Goal: Task Accomplishment & Management: Manage account settings

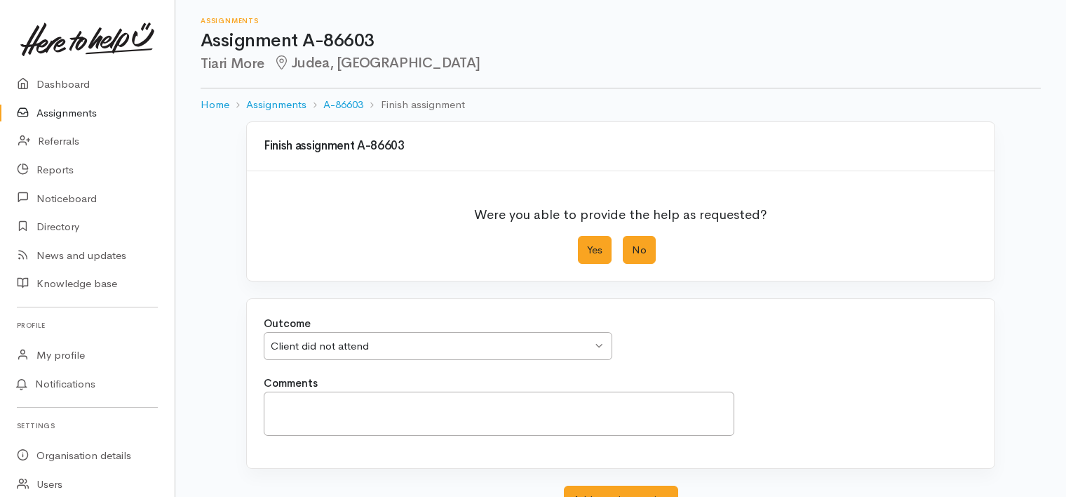
click at [603, 247] on label "Yes" at bounding box center [595, 250] width 34 height 29
click at [587, 245] on input "Yes" at bounding box center [582, 240] width 9 height 9
radio input "true"
click at [443, 363] on div "Outcome We delivered the help requested We delivered the help requested We deli…" at bounding box center [620, 346] width 731 height 60
click at [622, 250] on div "Yes No" at bounding box center [621, 250] width 86 height 29
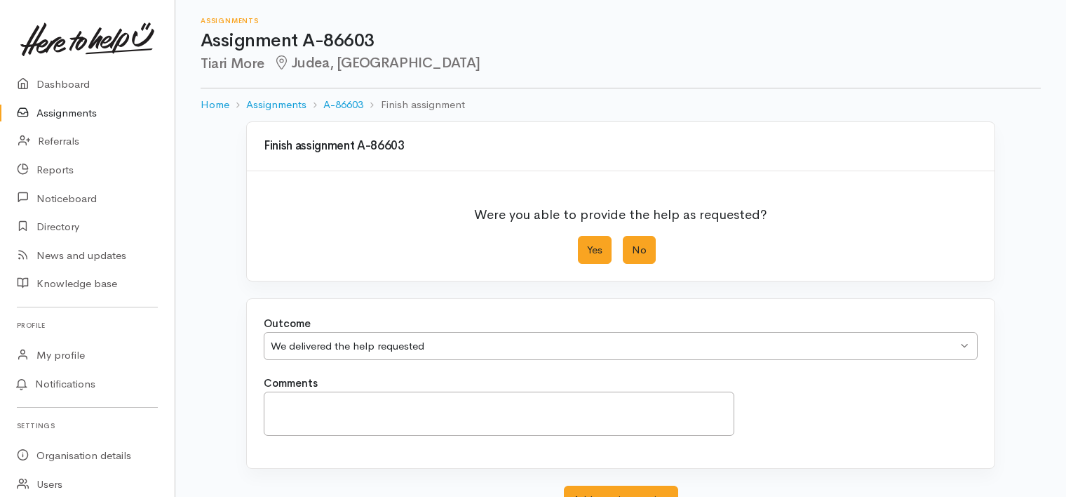
click at [651, 253] on label "No" at bounding box center [639, 250] width 33 height 29
click at [632, 245] on input "No" at bounding box center [627, 240] width 9 height 9
radio input "true"
click at [494, 341] on div "Client did not attend" at bounding box center [431, 346] width 321 height 16
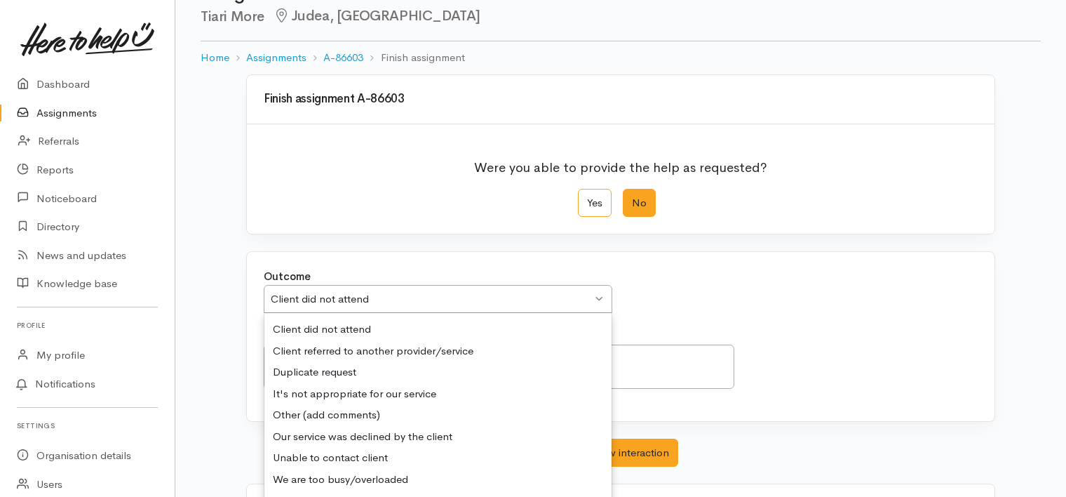
scroll to position [70, 0]
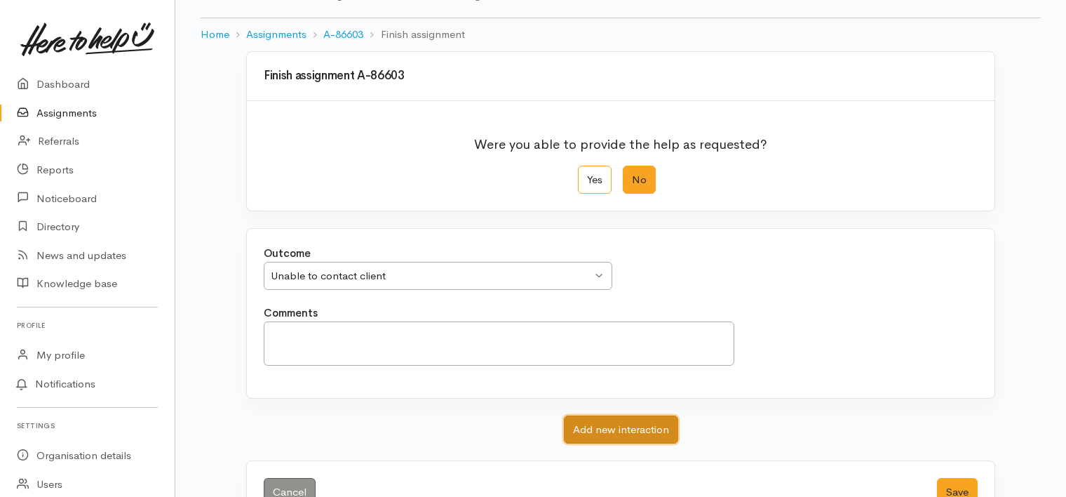
click at [629, 424] on button "Add new interaction" at bounding box center [621, 429] width 114 height 29
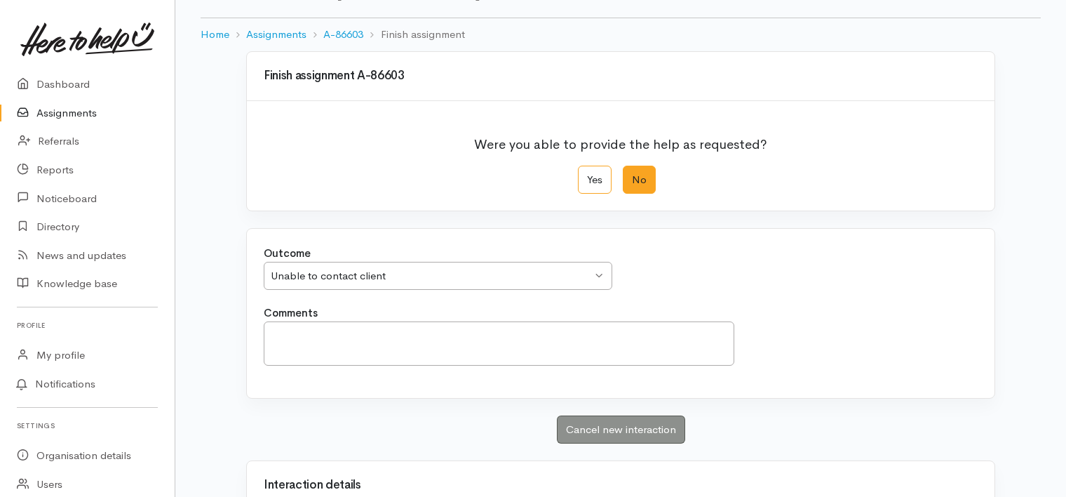
click at [805, 270] on div "Outcome Unable to contact client Unable to contact client Client did not attend…" at bounding box center [620, 275] width 731 height 60
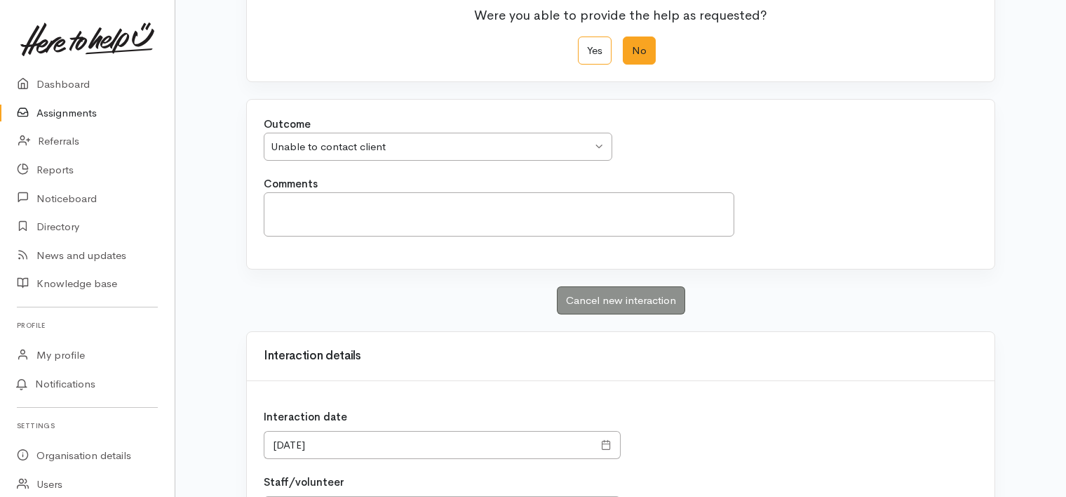
scroll to position [281, 0]
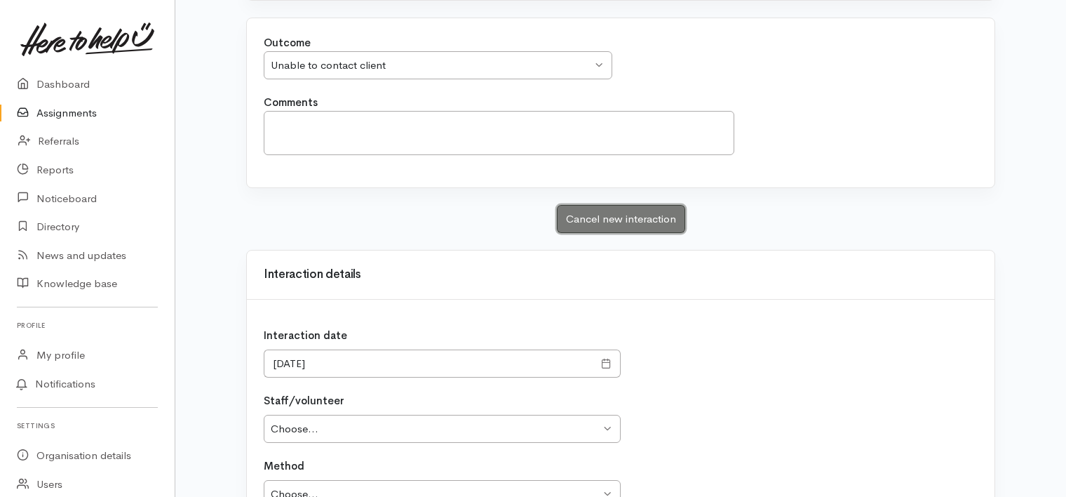
click at [610, 215] on button "Cancel new interaction" at bounding box center [621, 219] width 128 height 29
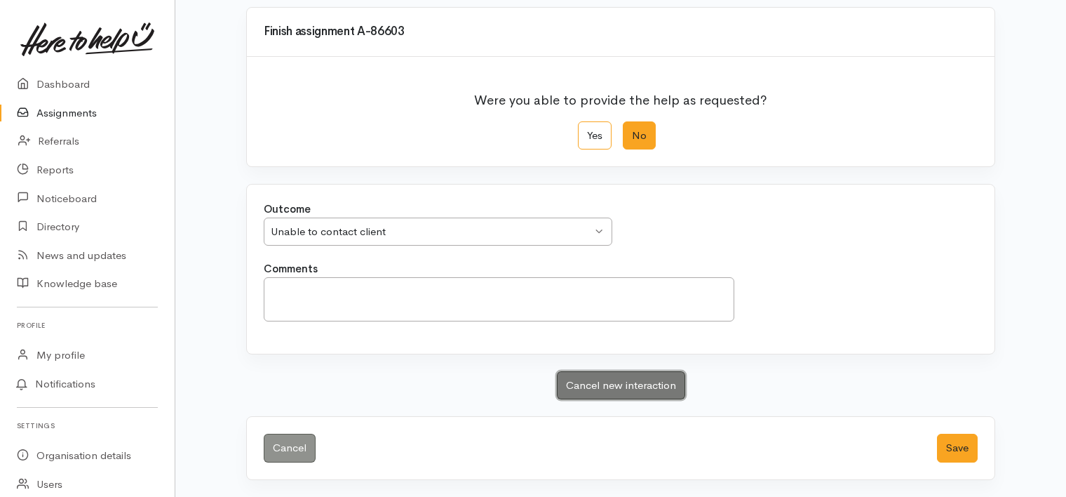
scroll to position [112, 0]
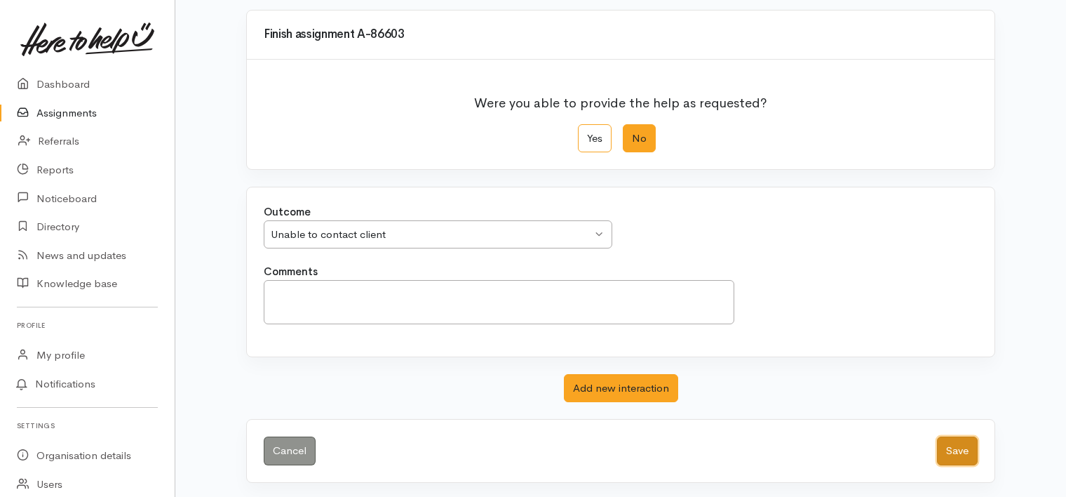
click at [957, 446] on button "Save" at bounding box center [957, 450] width 41 height 29
click at [959, 450] on button "Save" at bounding box center [957, 450] width 41 height 29
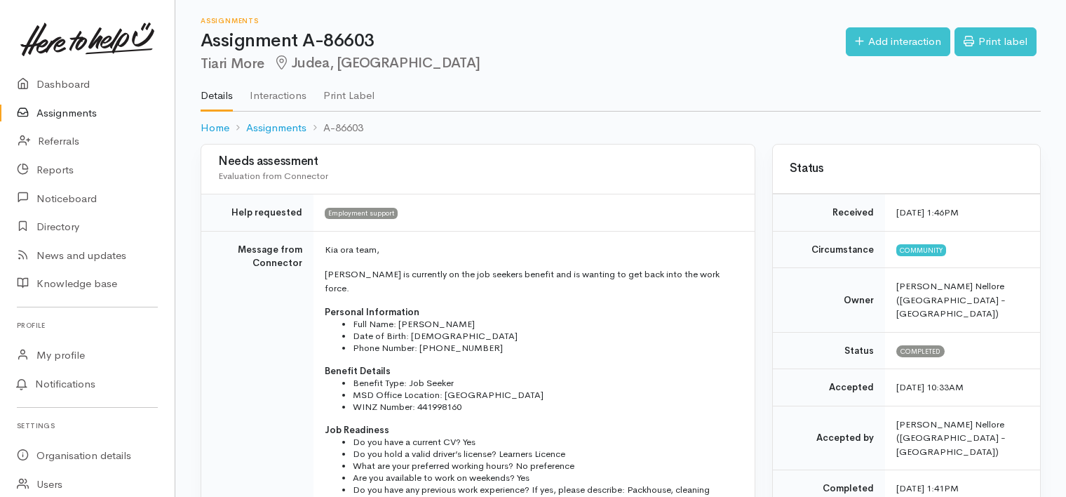
click at [70, 116] on link "Assignments" at bounding box center [87, 113] width 175 height 29
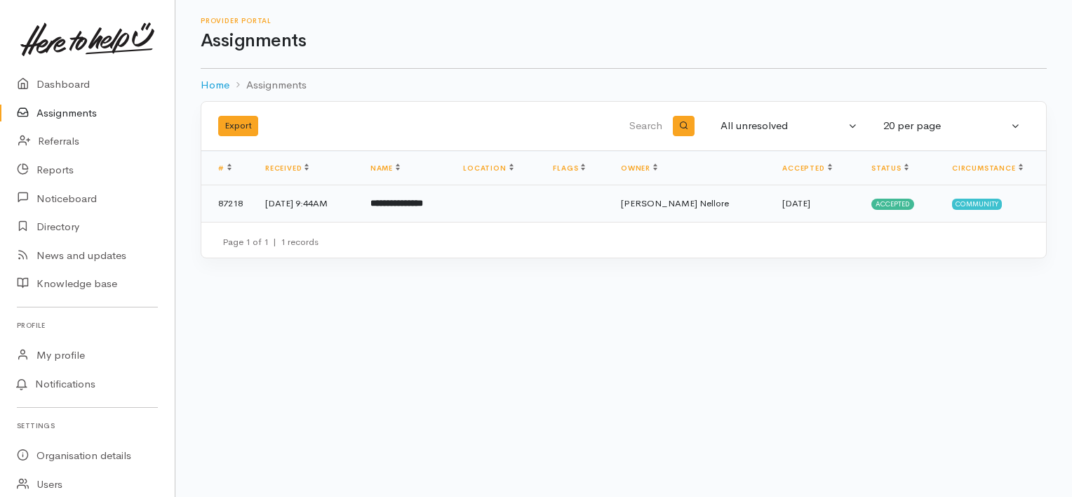
click at [421, 198] on b "**********" at bounding box center [396, 202] width 53 height 9
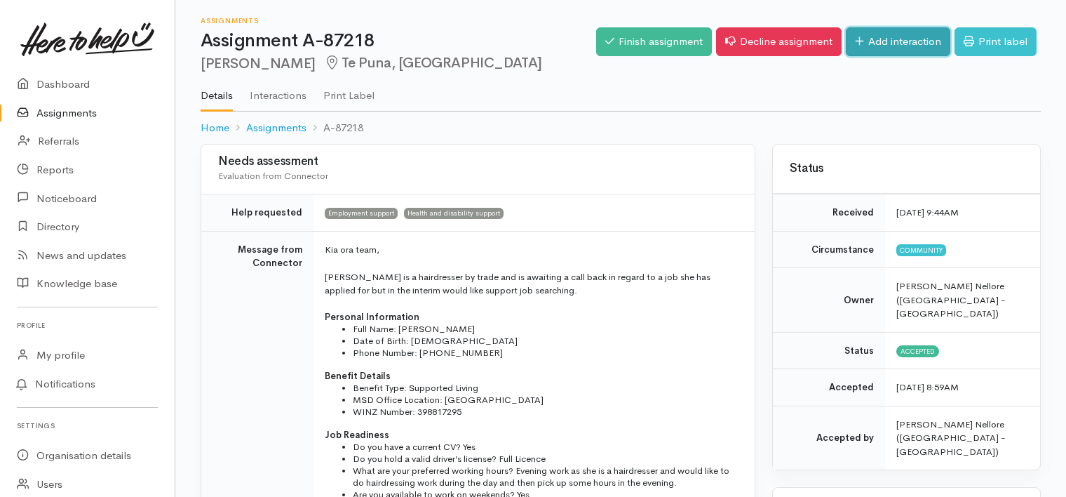
click at [882, 29] on link "Add interaction" at bounding box center [898, 41] width 104 height 29
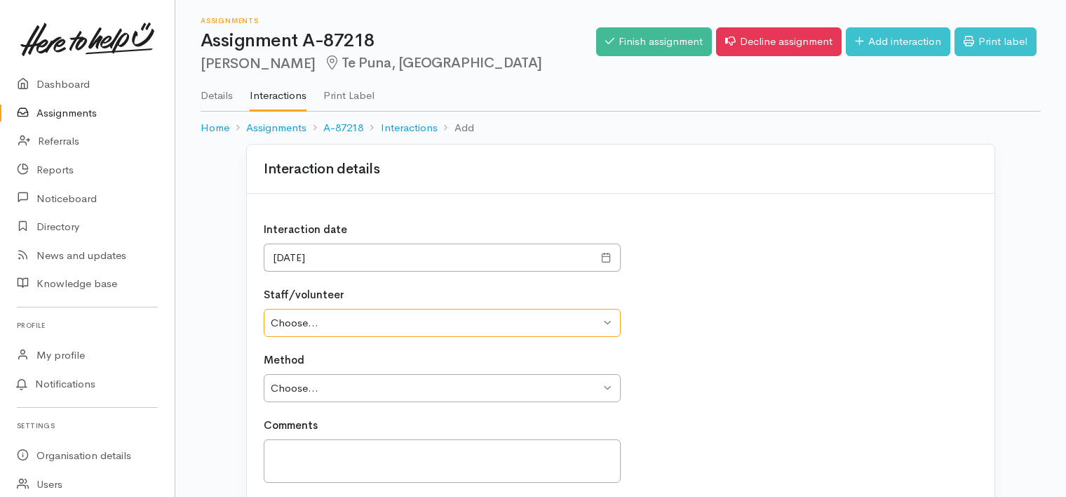
click at [333, 323] on select "Choose... [PERSON_NAME] Nellore" at bounding box center [442, 323] width 357 height 29
select select "2309"
click at [264, 309] on select "Choose... [PERSON_NAME] Nellore" at bounding box center [442, 323] width 357 height 29
click at [333, 367] on div "Method Choose... Phone Visit Other" at bounding box center [442, 377] width 357 height 50
click at [333, 385] on select "Choose... Phone Visit Other" at bounding box center [442, 388] width 357 height 29
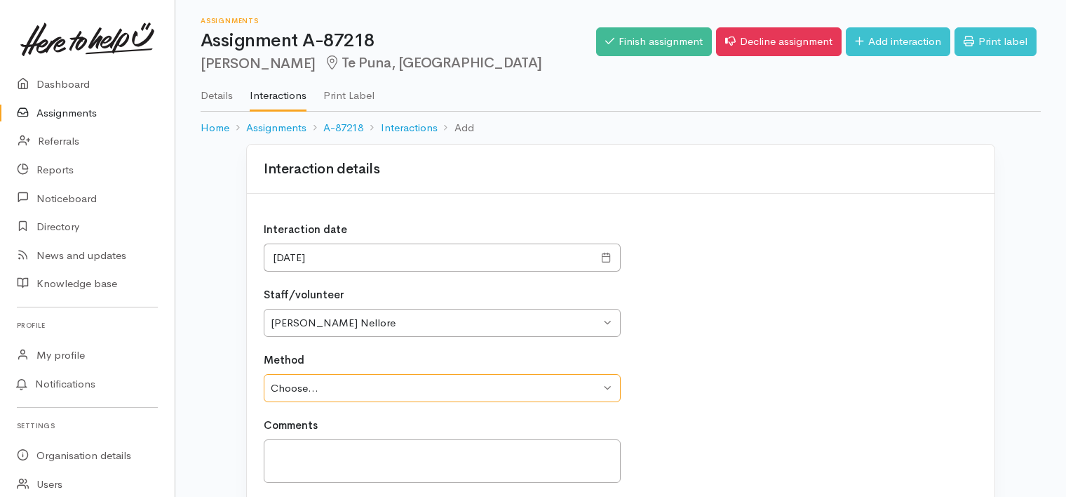
select select "1"
click at [264, 374] on select "Choose... Phone Visit Other" at bounding box center [442, 388] width 357 height 29
click at [318, 464] on textarea at bounding box center [442, 461] width 357 height 44
type textarea "e"
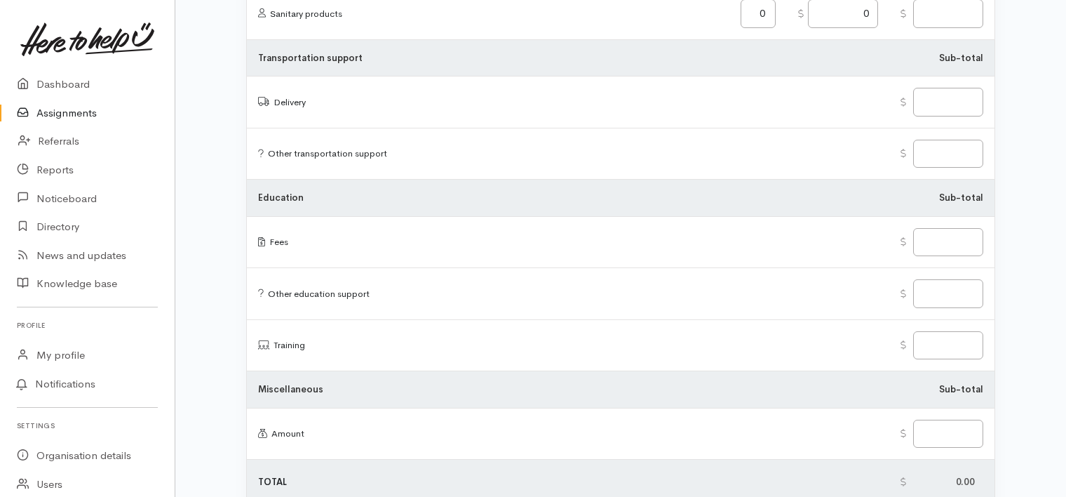
scroll to position [1746, 0]
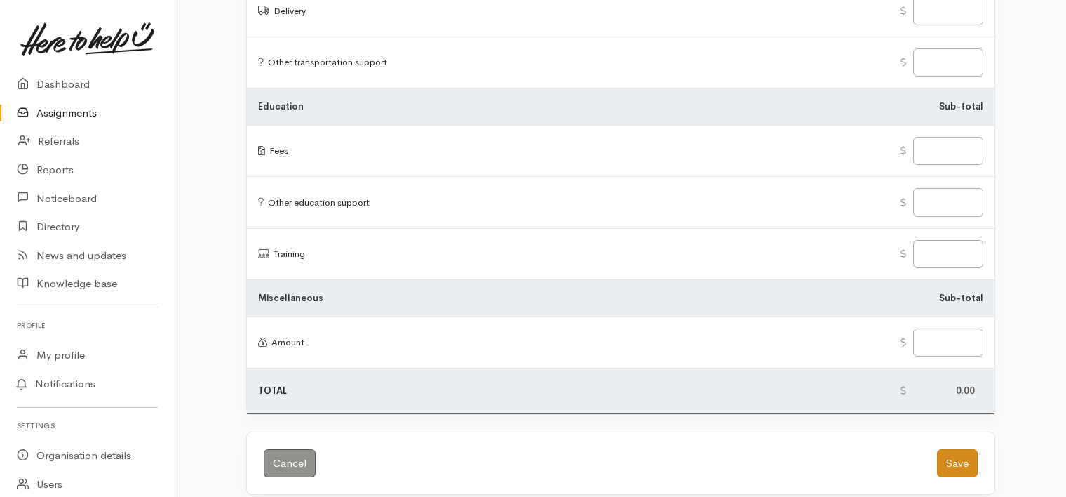
type textarea "In person meeting set up for 22/08/2025."
click at [940, 449] on button "Save" at bounding box center [957, 463] width 41 height 29
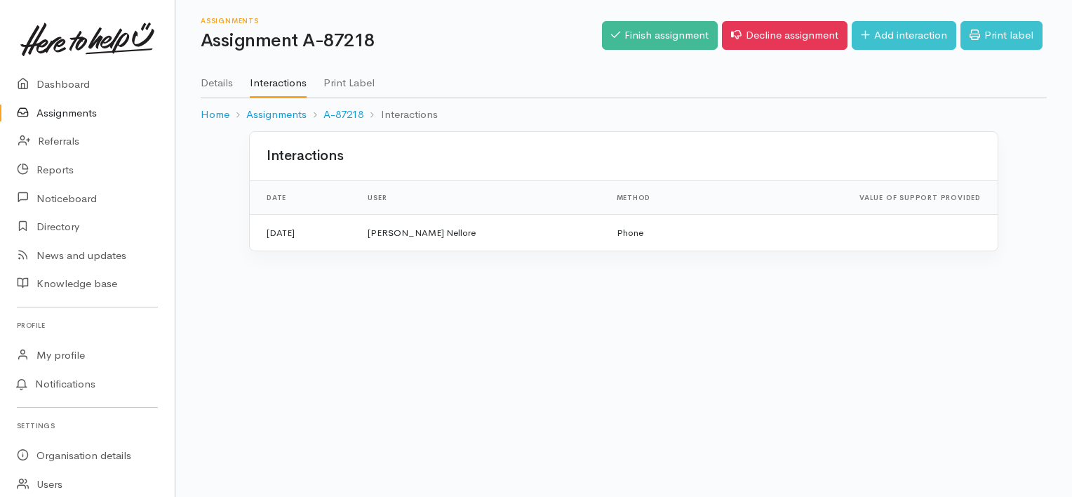
click at [62, 115] on link "Assignments" at bounding box center [87, 113] width 175 height 29
